Goal: Task Accomplishment & Management: Use online tool/utility

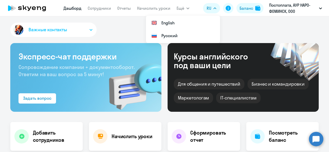
select select "30"
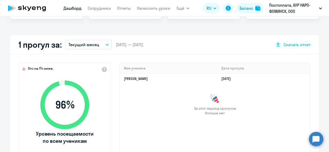
scroll to position [13, 0]
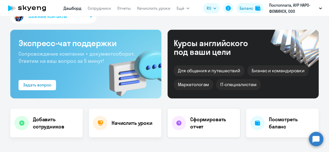
click at [201, 122] on h4 "Сформировать отчет" at bounding box center [213, 123] width 46 height 14
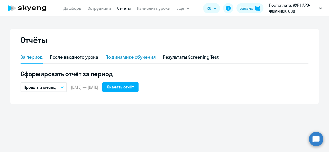
click at [125, 57] on div "По динамике обучения" at bounding box center [130, 57] width 50 height 7
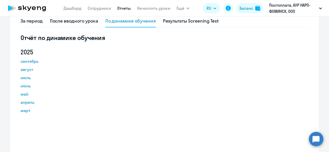
scroll to position [42, 0]
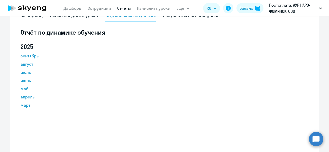
click at [27, 58] on link "сентябрь" at bounding box center [44, 56] width 46 height 6
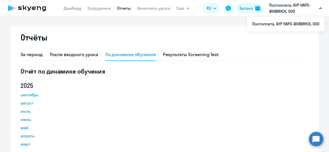
scroll to position [0, 0]
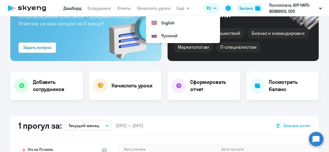
scroll to position [139, 0]
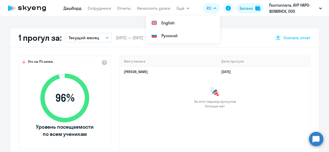
select select "30"
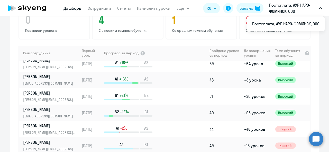
scroll to position [0, 0]
